Goal: Information Seeking & Learning: Understand process/instructions

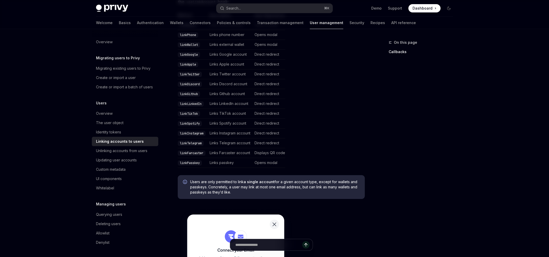
type textarea "*"
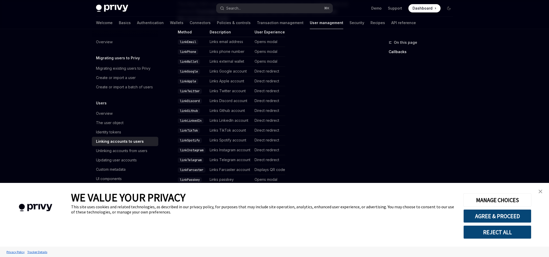
scroll to position [105, 0]
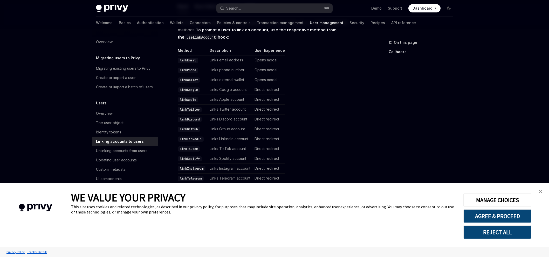
click at [186, 59] on code "linkEmail" at bounding box center [188, 60] width 21 height 5
drag, startPoint x: 208, startPoint y: 60, endPoint x: 280, endPoint y: 71, distance: 72.1
click at [280, 71] on tbody "linkEmail Links email address Opens modal linkPhone Links phone number Opens mo…" at bounding box center [231, 130] width 107 height 148
click at [285, 71] on td "Opens modal" at bounding box center [269, 70] width 33 height 10
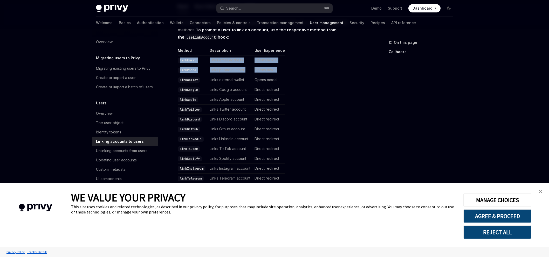
drag, startPoint x: 267, startPoint y: 69, endPoint x: 179, endPoint y: 59, distance: 89.3
click at [179, 59] on tbody "linkEmail Links email address Opens modal linkPhone Links phone number Opens mo…" at bounding box center [231, 130] width 107 height 148
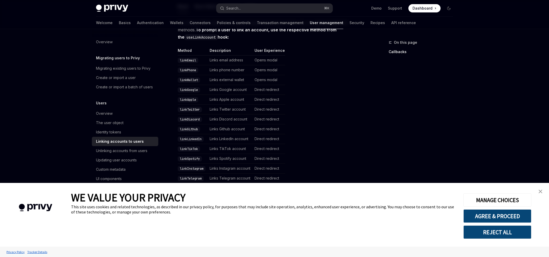
click at [300, 80] on table "Method Description User Experience linkEmail Links email address Opens modal li…" at bounding box center [271, 125] width 187 height 155
